Goal: Download file/media

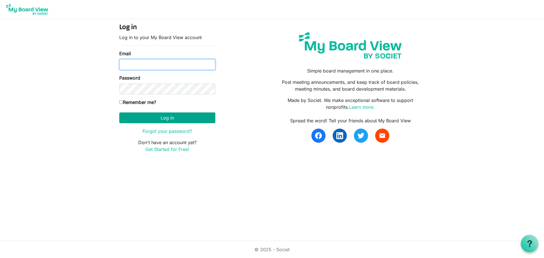
type input "joanna.chardola@gths.ca"
click at [172, 123] on button "Log in" at bounding box center [167, 117] width 96 height 11
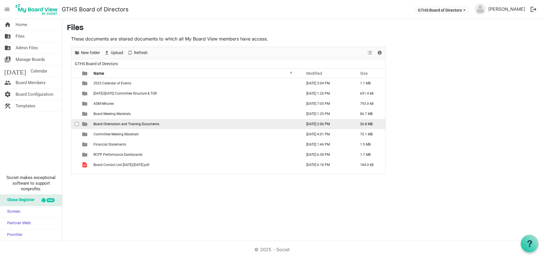
click at [113, 123] on span "Board Orientation and Training Documents" at bounding box center [126, 124] width 66 height 4
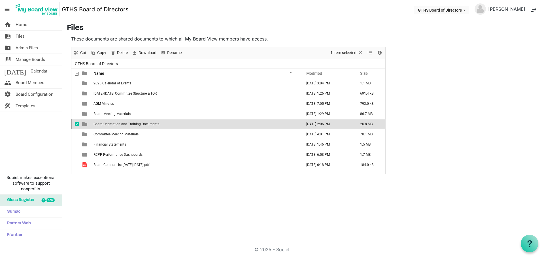
click at [113, 123] on span "Board Orientation and Training Documents" at bounding box center [126, 124] width 66 height 4
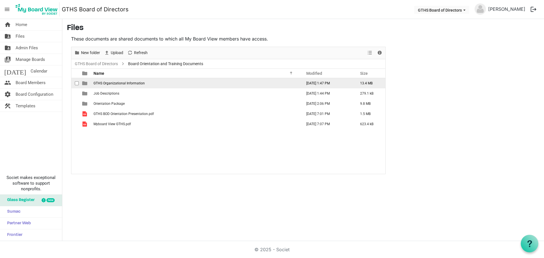
click at [126, 83] on span "GTHS Organizational Information" at bounding box center [118, 83] width 51 height 4
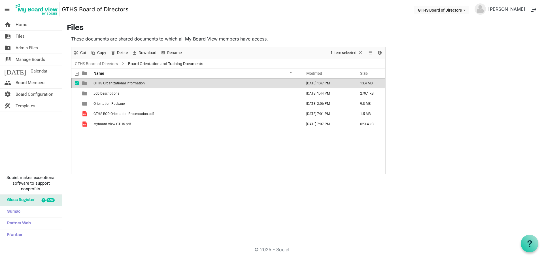
click at [126, 83] on span "GTHS Organizational Information" at bounding box center [118, 83] width 51 height 4
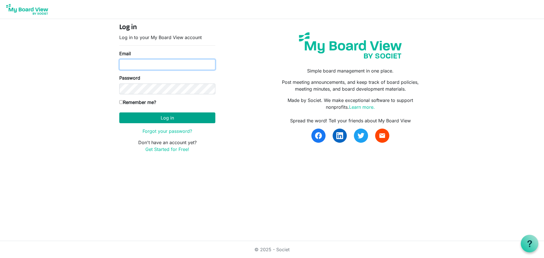
type input "joanna.chardola@gths.ca"
click at [145, 116] on button "Log in" at bounding box center [167, 117] width 96 height 11
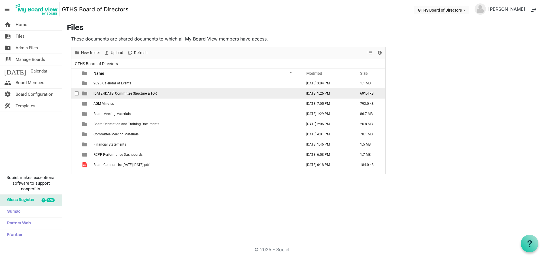
click at [119, 95] on span "[DATE]-[DATE] Committee Structure & TOR" at bounding box center [124, 93] width 63 height 4
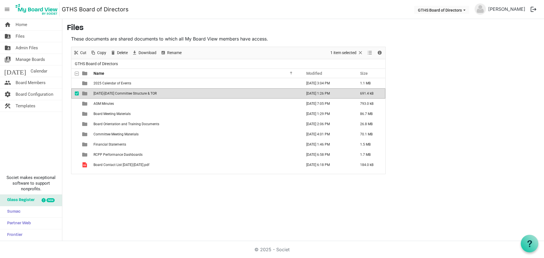
click at [119, 95] on span "[DATE]-[DATE] Committee Structure & TOR" at bounding box center [124, 93] width 63 height 4
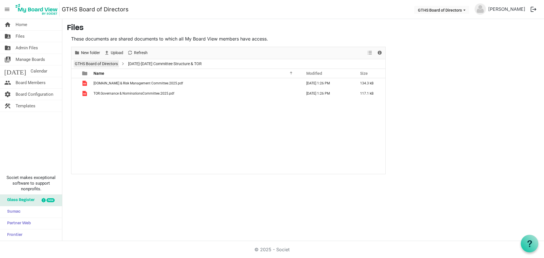
click at [101, 61] on link "GTHS Board of Directors" at bounding box center [96, 63] width 45 height 7
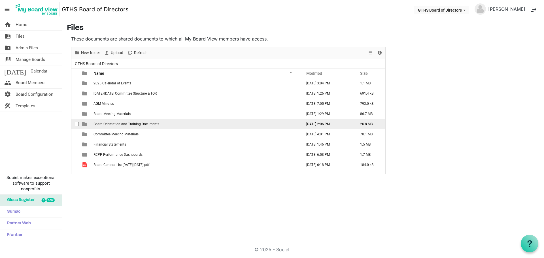
click at [102, 125] on span "Board Orientation and Training Documents" at bounding box center [126, 124] width 66 height 4
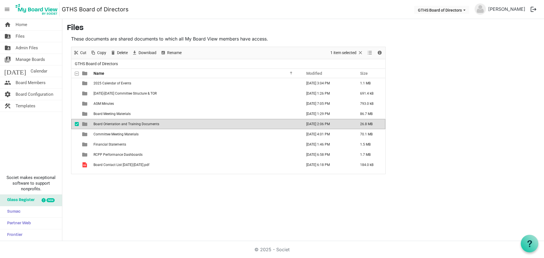
click at [102, 125] on span "Board Orientation and Training Documents" at bounding box center [126, 124] width 66 height 4
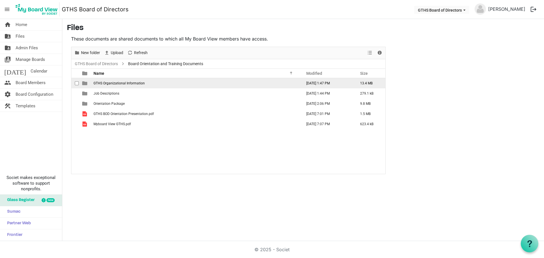
click at [107, 83] on span "GTHS Organizational Information" at bounding box center [118, 83] width 51 height 4
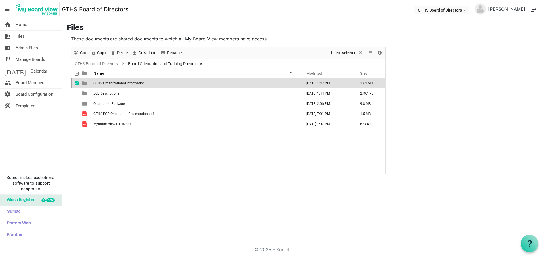
click at [107, 83] on span "GTHS Organizational Information" at bounding box center [118, 83] width 51 height 4
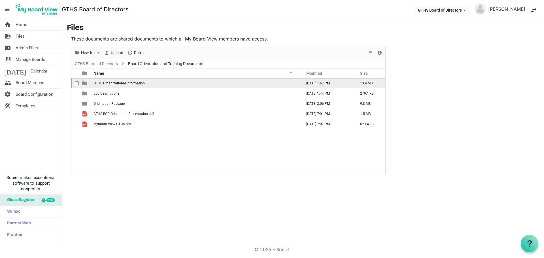
click at [107, 84] on span "GTHS Organizational Information" at bounding box center [118, 83] width 51 height 4
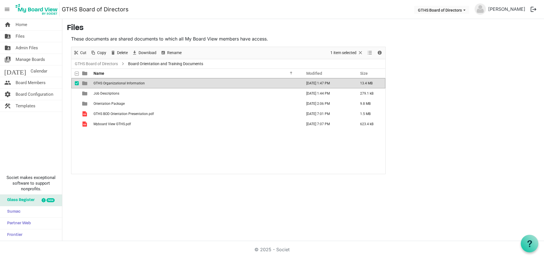
click at [107, 84] on span "GTHS Organizational Information" at bounding box center [118, 83] width 51 height 4
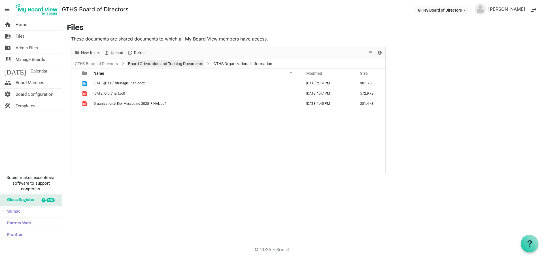
click at [147, 64] on link "Board Orientation and Training Documents" at bounding box center [165, 63] width 77 height 7
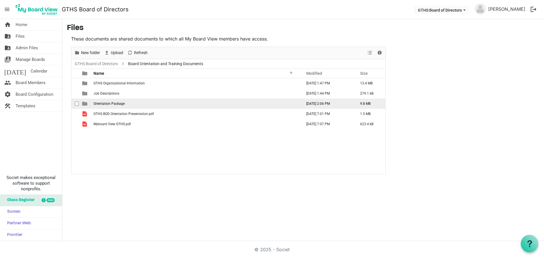
click at [107, 104] on span "Orientation Package" at bounding box center [108, 104] width 31 height 4
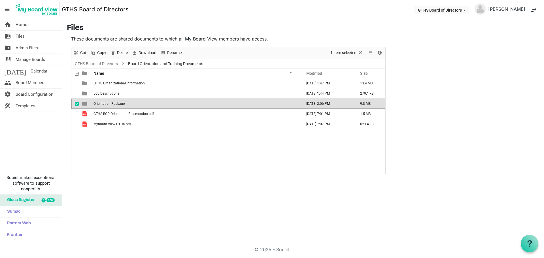
click at [108, 104] on span "Orientation Package" at bounding box center [108, 104] width 31 height 4
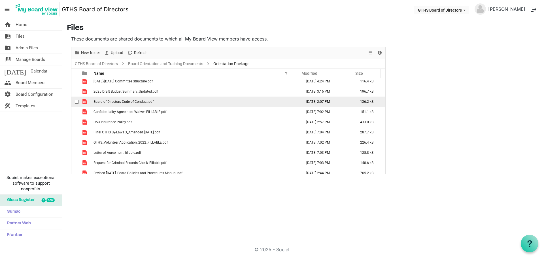
scroll to position [16, 0]
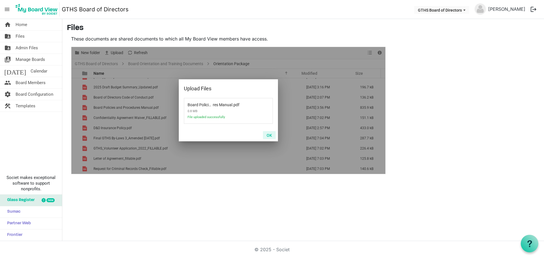
click at [269, 135] on button "OK" at bounding box center [269, 135] width 13 height 8
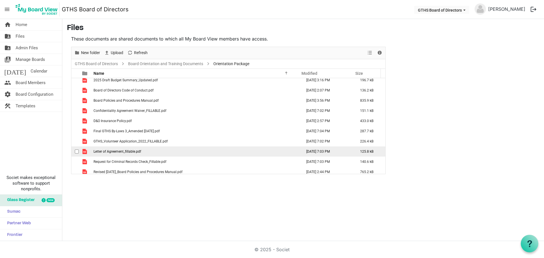
scroll to position [27, 0]
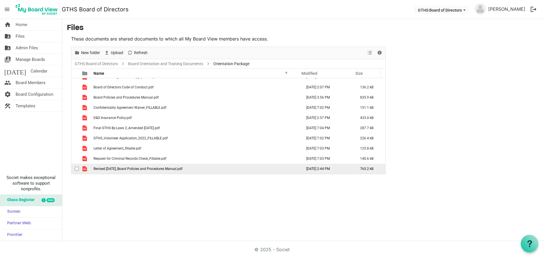
click at [163, 169] on span "Revised May 2025_Board Policies and Procedures Manual.pdf" at bounding box center [137, 169] width 89 height 4
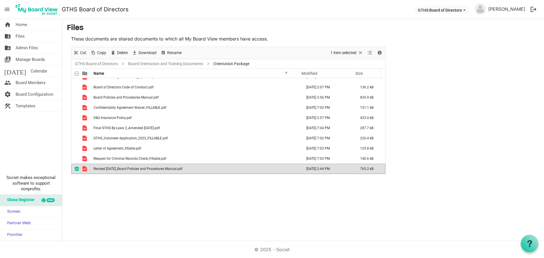
click at [163, 169] on span "Revised May 2025_Board Policies and Procedures Manual.pdf" at bounding box center [137, 169] width 89 height 4
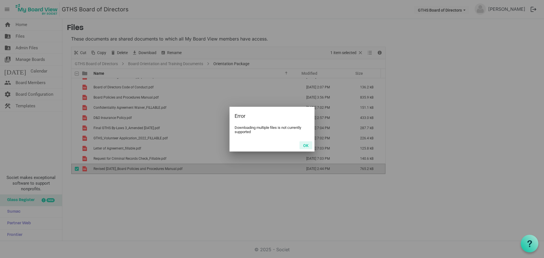
click at [305, 142] on button "OK" at bounding box center [305, 145] width 13 height 8
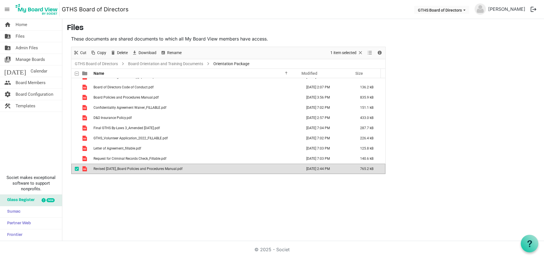
click at [175, 170] on span "Revised May 2025_Board Policies and Procedures Manual.pdf" at bounding box center [137, 169] width 89 height 4
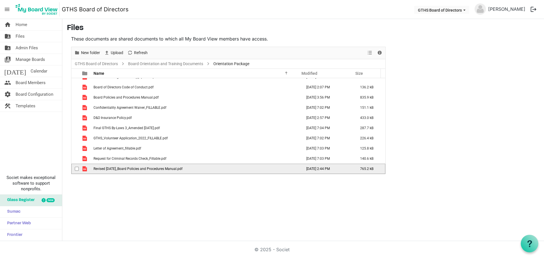
click at [175, 170] on span "Revised May 2025_Board Policies and Procedures Manual.pdf" at bounding box center [137, 169] width 89 height 4
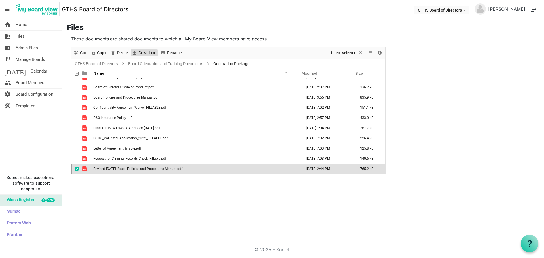
click at [145, 53] on span "Download" at bounding box center [147, 52] width 19 height 7
click at [140, 169] on span "Revised May 2025_Board Policies and Procedures Manual.pdf" at bounding box center [137, 169] width 89 height 4
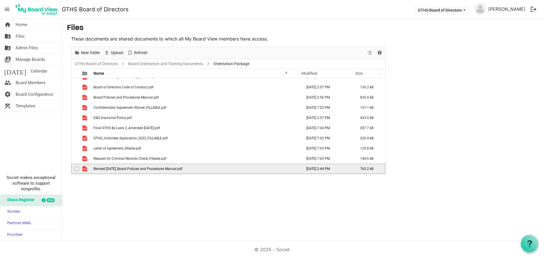
click at [140, 169] on span "Revised May 2025_Board Policies and Procedures Manual.pdf" at bounding box center [137, 169] width 89 height 4
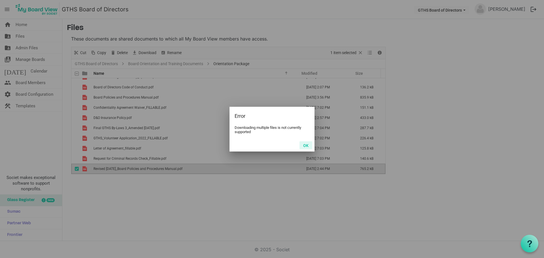
click at [307, 144] on button "OK" at bounding box center [305, 145] width 13 height 8
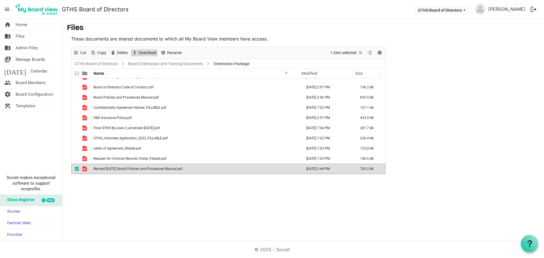
click at [144, 50] on span "Download" at bounding box center [147, 52] width 19 height 7
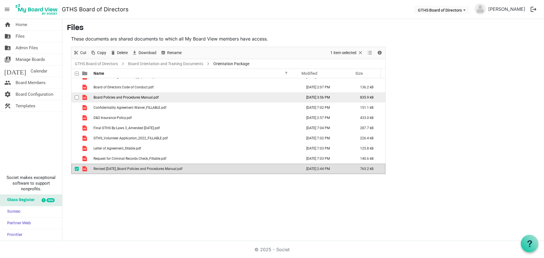
click at [135, 98] on span "Board Policies and Procedures Manual.pdf" at bounding box center [125, 97] width 65 height 4
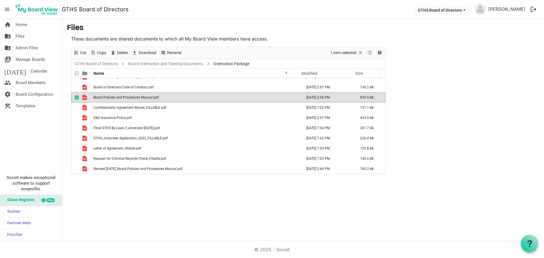
click at [135, 98] on span "Board Policies and Procedures Manual.pdf" at bounding box center [125, 97] width 65 height 4
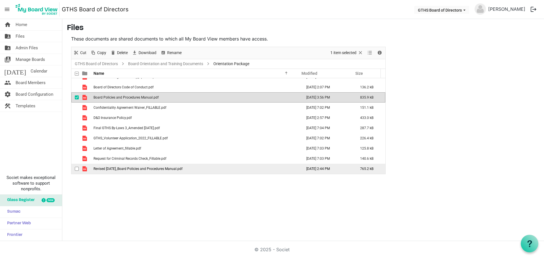
click at [77, 169] on span "checkbox" at bounding box center [77, 169] width 4 height 4
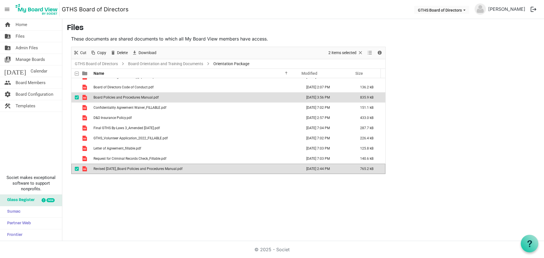
click at [75, 97] on span "checkbox" at bounding box center [77, 97] width 4 height 4
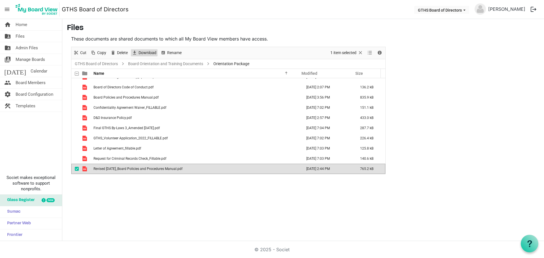
click at [151, 53] on span "Download" at bounding box center [147, 52] width 19 height 7
click at [122, 52] on span "Delete" at bounding box center [122, 52] width 12 height 7
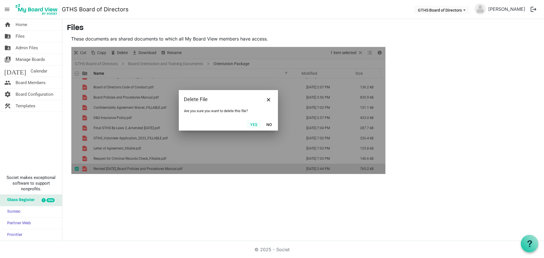
click at [254, 122] on button "Yes" at bounding box center [253, 124] width 14 height 8
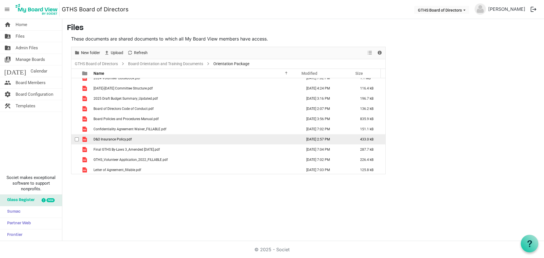
scroll to position [0, 0]
